Goal: Information Seeking & Learning: Learn about a topic

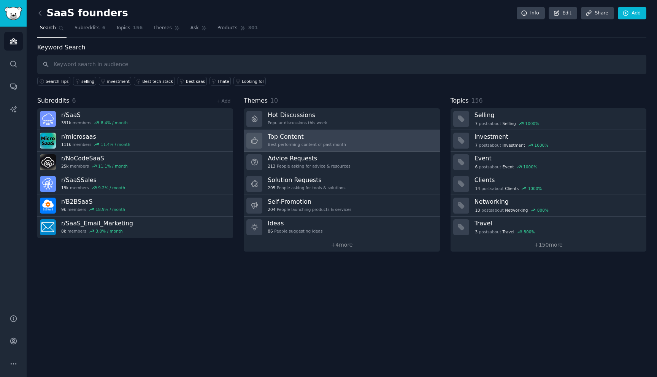
click at [285, 140] on h3 "Top Content" at bounding box center [307, 137] width 78 height 8
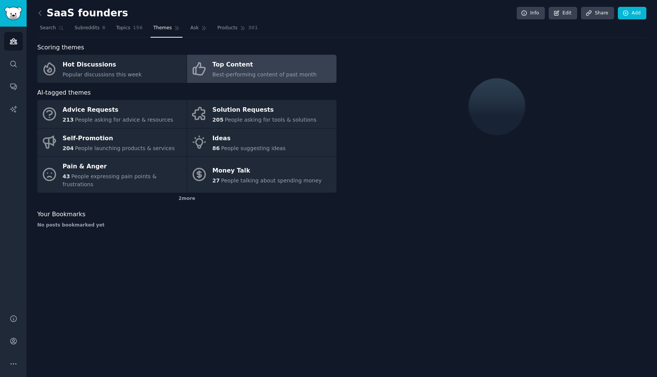
click at [267, 70] on div "Top Content" at bounding box center [265, 65] width 104 height 12
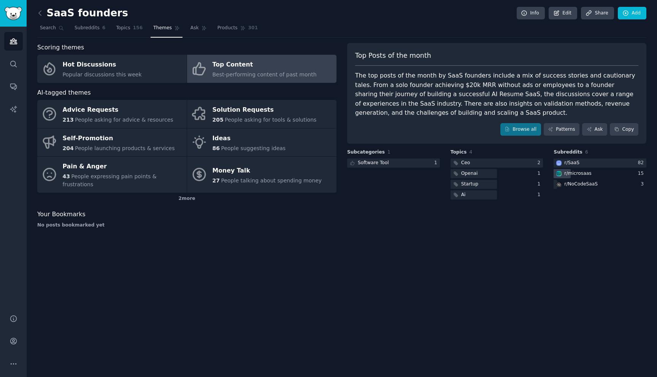
click at [598, 174] on div "r/ microsaas" at bounding box center [600, 174] width 93 height 10
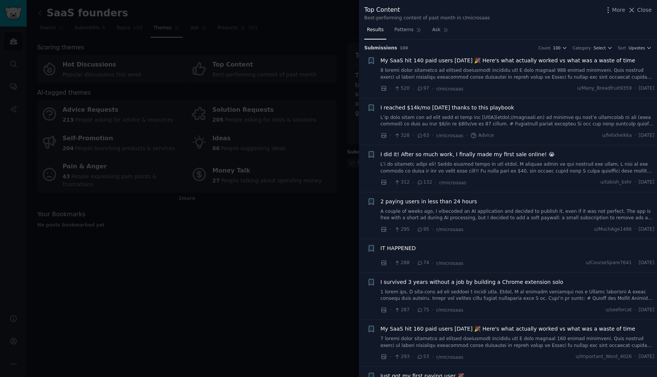
click at [480, 107] on span "I reached $14k/mo [DATE] thanks to this playbook" at bounding box center [448, 108] width 134 height 8
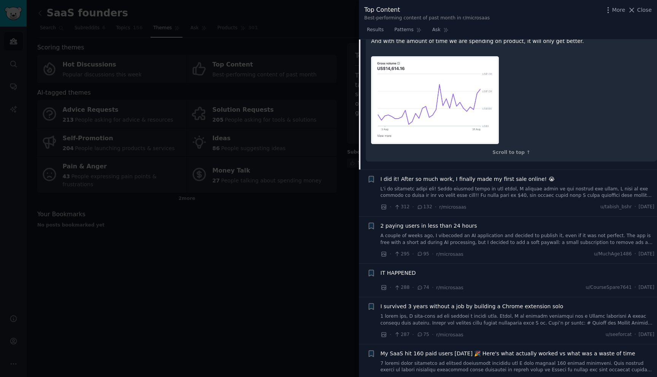
scroll to position [842, 0]
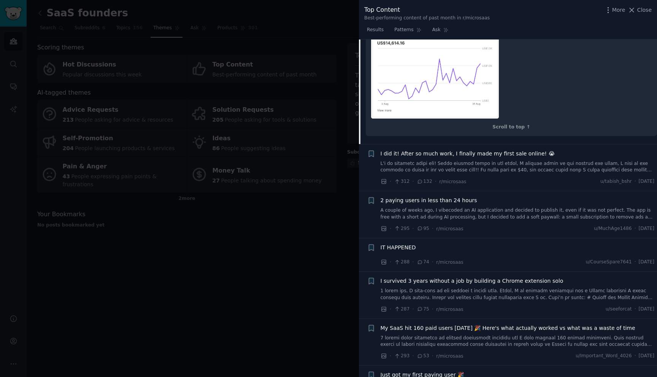
click at [475, 150] on span "I did it! After so much work, I finally made my first sale online! 😭" at bounding box center [468, 154] width 175 height 8
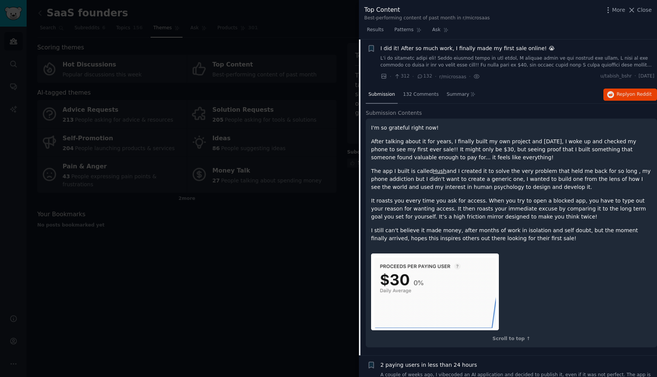
scroll to position [106, 0]
click at [437, 170] on link "Hush" at bounding box center [440, 171] width 14 height 6
click at [162, 236] on div at bounding box center [328, 188] width 657 height 377
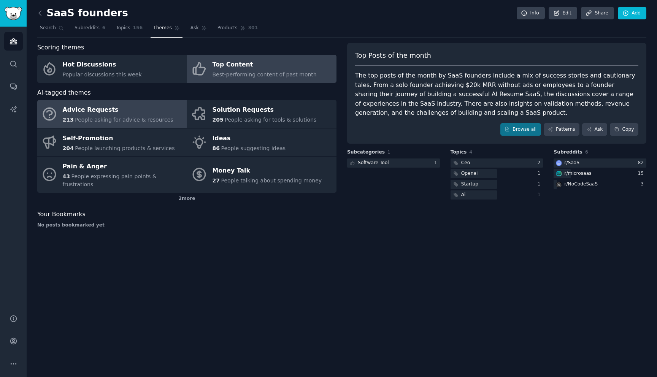
click at [139, 121] on span "People asking for advice & resources" at bounding box center [124, 120] width 98 height 6
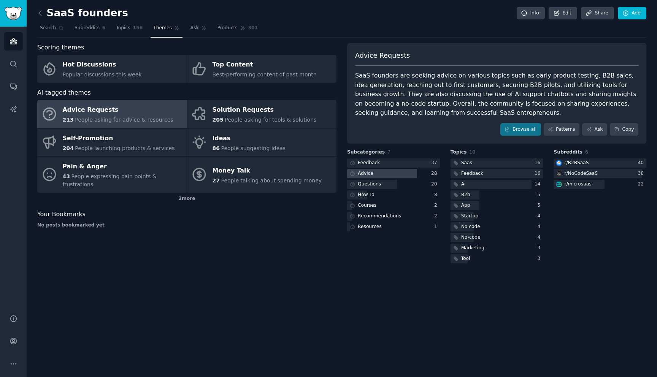
click at [384, 173] on div at bounding box center [382, 174] width 70 height 10
